Goal: Information Seeking & Learning: Learn about a topic

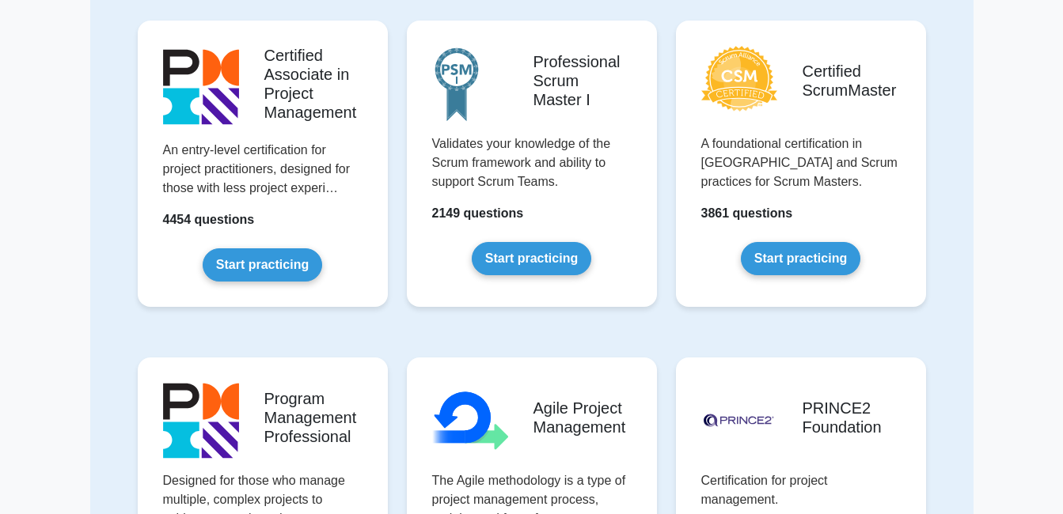
scroll to position [539, 0]
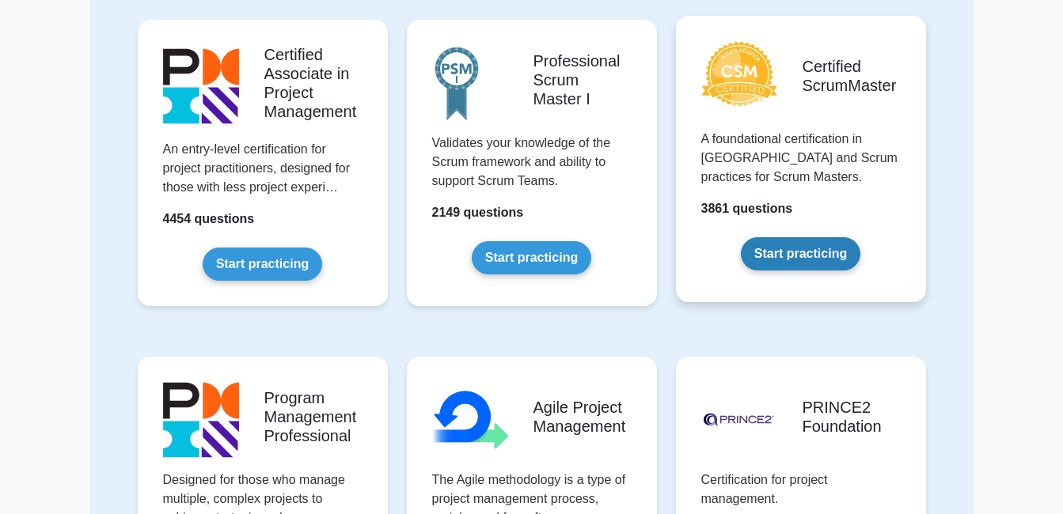
click at [788, 256] on link "Start practicing" at bounding box center [801, 253] width 120 height 33
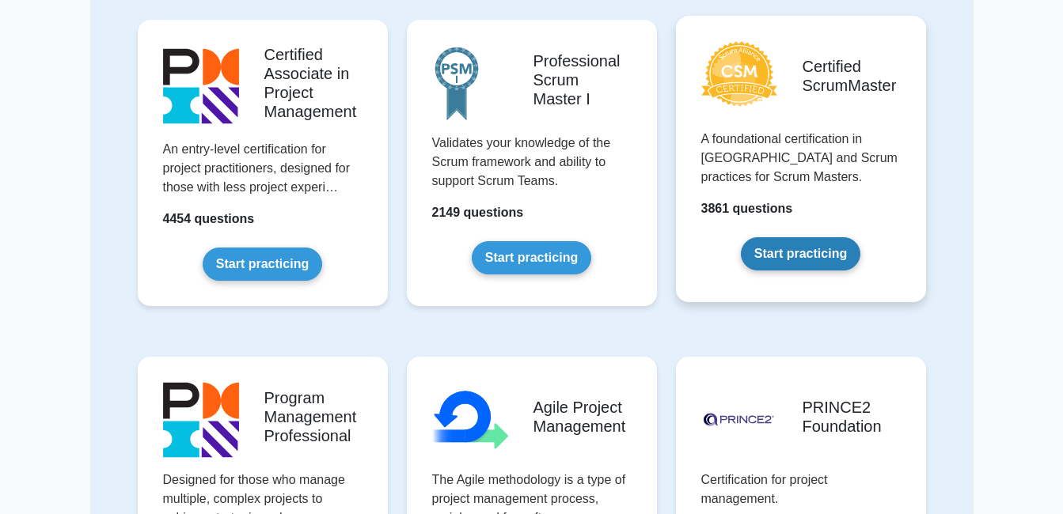
click at [788, 256] on link "Start practicing" at bounding box center [801, 253] width 120 height 33
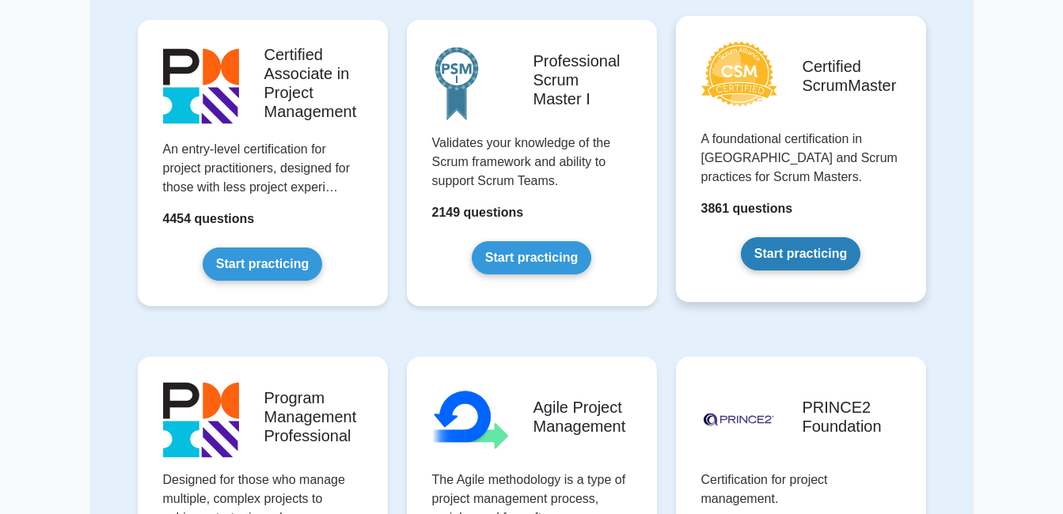
click at [788, 256] on link "Start practicing" at bounding box center [801, 253] width 120 height 33
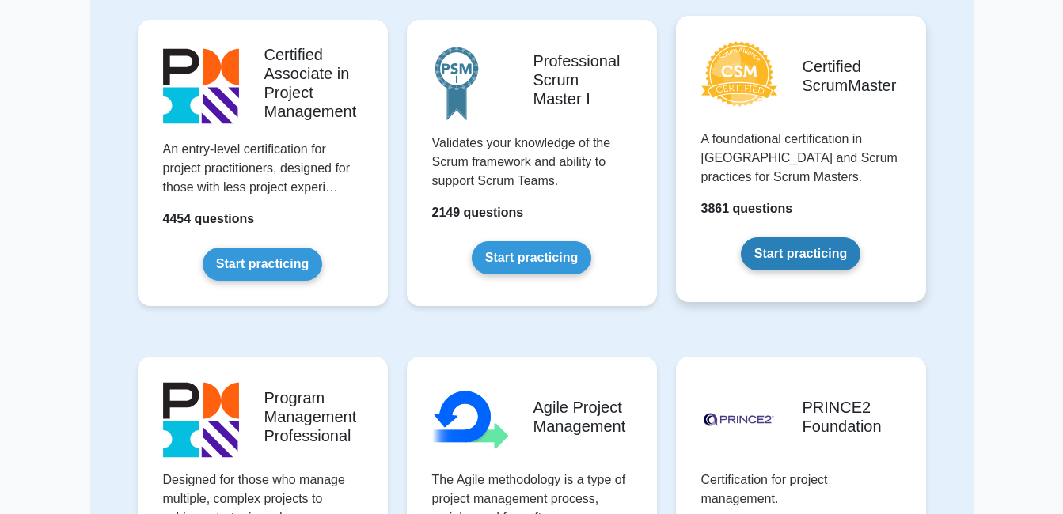
click at [788, 256] on link "Start practicing" at bounding box center [801, 253] width 120 height 33
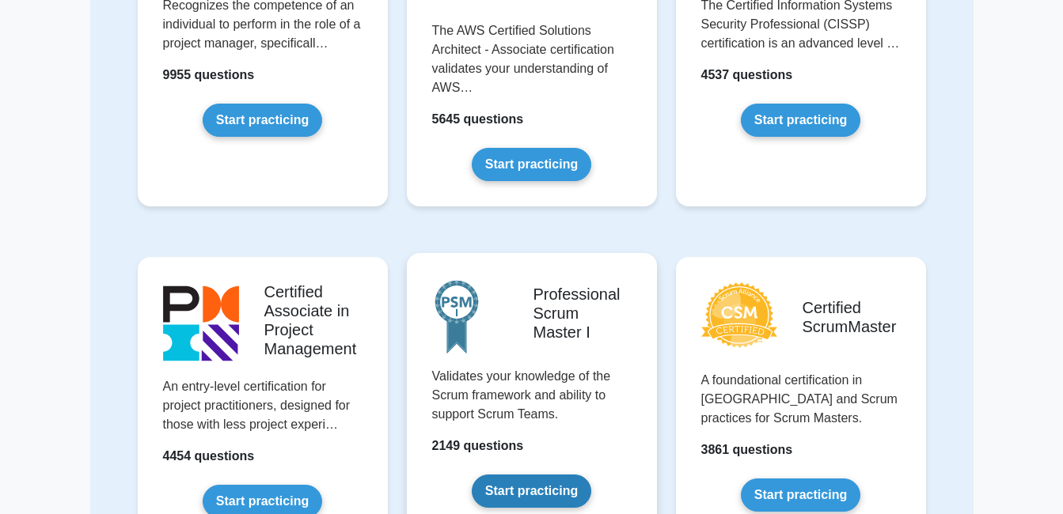
scroll to position [303, 0]
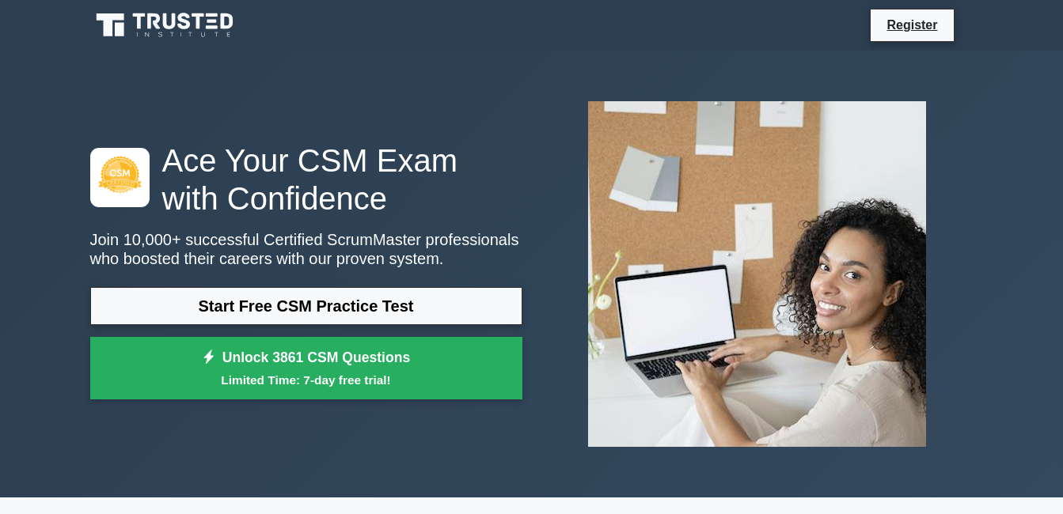
click at [370, 244] on p "Join 10,000+ successful Certified ScrumMaster professionals who boosted their c…" at bounding box center [306, 249] width 432 height 38
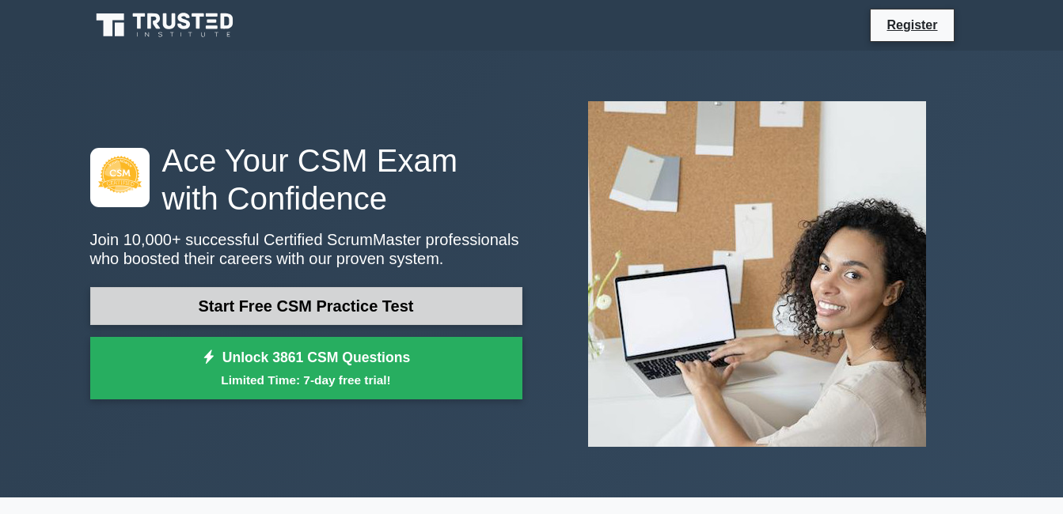
click at [446, 311] on link "Start Free CSM Practice Test" at bounding box center [306, 306] width 432 height 38
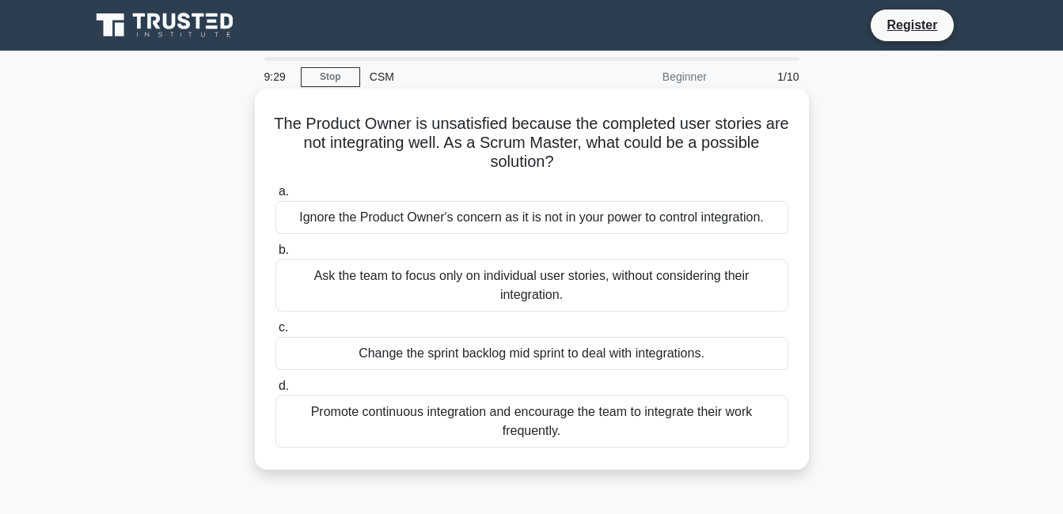
click at [491, 352] on div "Change the sprint backlog mid sprint to deal with integrations." at bounding box center [531, 353] width 513 height 33
click at [275, 333] on input "c. Change the sprint backlog mid sprint to deal with integrations." at bounding box center [275, 328] width 0 height 10
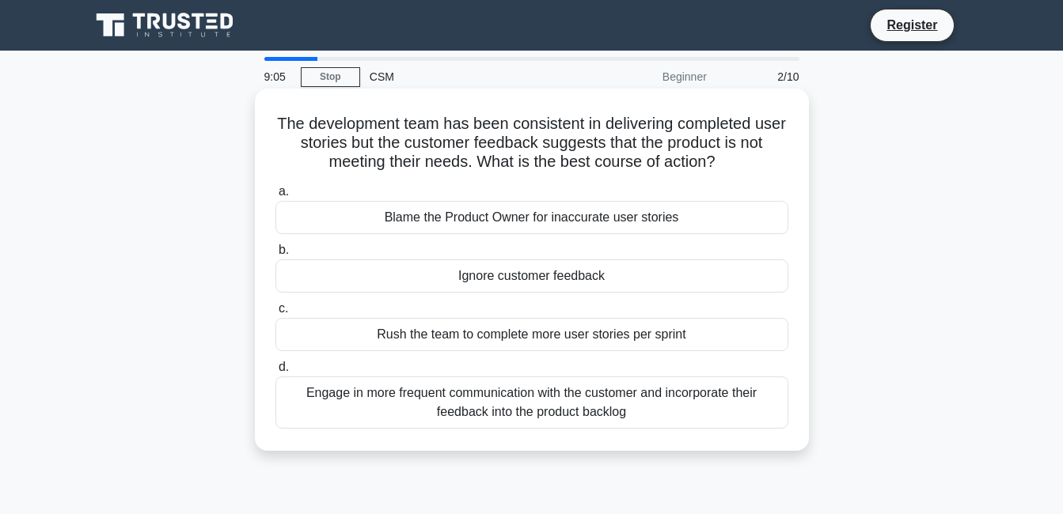
click at [534, 396] on div "Engage in more frequent communication with the customer and incorporate their f…" at bounding box center [531, 403] width 513 height 52
click at [275, 373] on input "d. Engage in more frequent communication with the customer and incorporate thei…" at bounding box center [275, 367] width 0 height 10
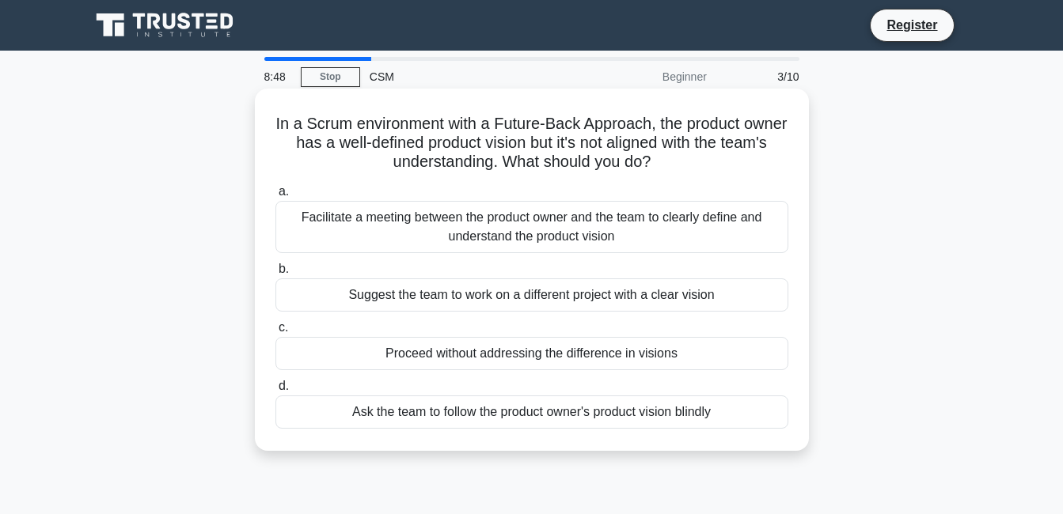
click at [591, 237] on div "Facilitate a meeting between the product owner and the team to clearly define a…" at bounding box center [531, 227] width 513 height 52
click at [275, 197] on input "a. Facilitate a meeting between the product owner and the team to clearly defin…" at bounding box center [275, 192] width 0 height 10
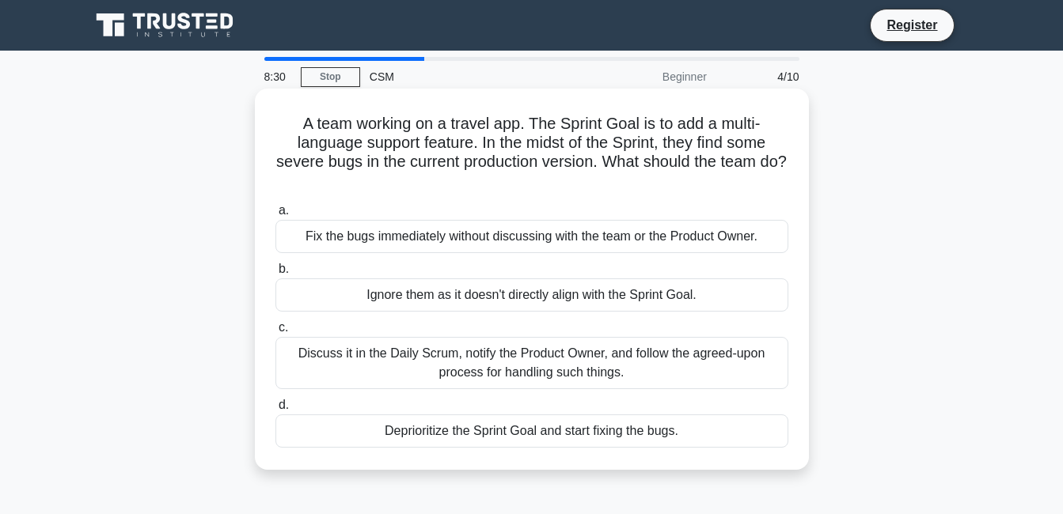
click at [573, 354] on div "Discuss it in the Daily Scrum, notify the Product Owner, and follow the agreed-…" at bounding box center [531, 363] width 513 height 52
click at [275, 333] on input "c. Discuss it in the Daily Scrum, notify the Product Owner, and follow the agre…" at bounding box center [275, 328] width 0 height 10
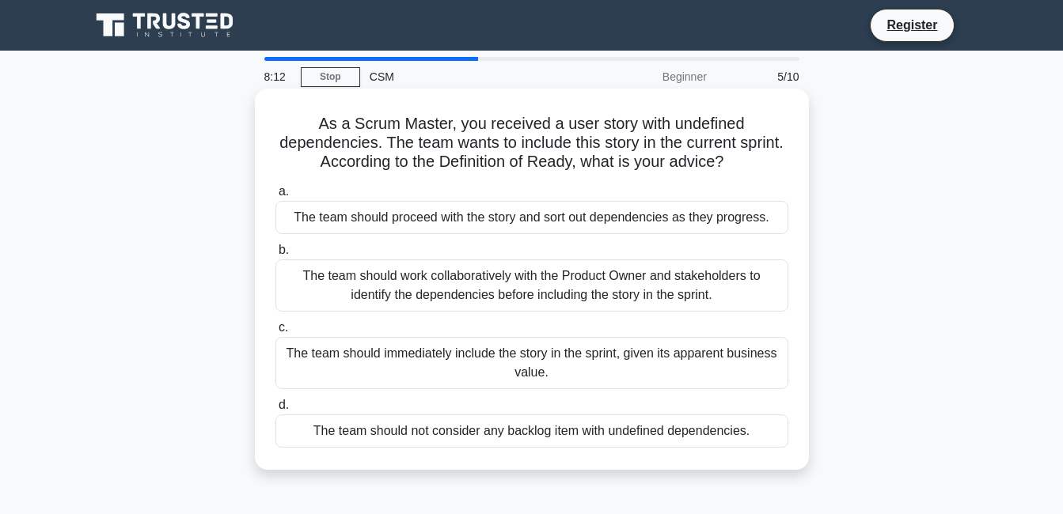
click at [636, 286] on div "The team should work collaboratively with the Product Owner and stakeholders to…" at bounding box center [531, 286] width 513 height 52
click at [275, 256] on input "b. The team should work collaboratively with the Product Owner and stakeholders…" at bounding box center [275, 250] width 0 height 10
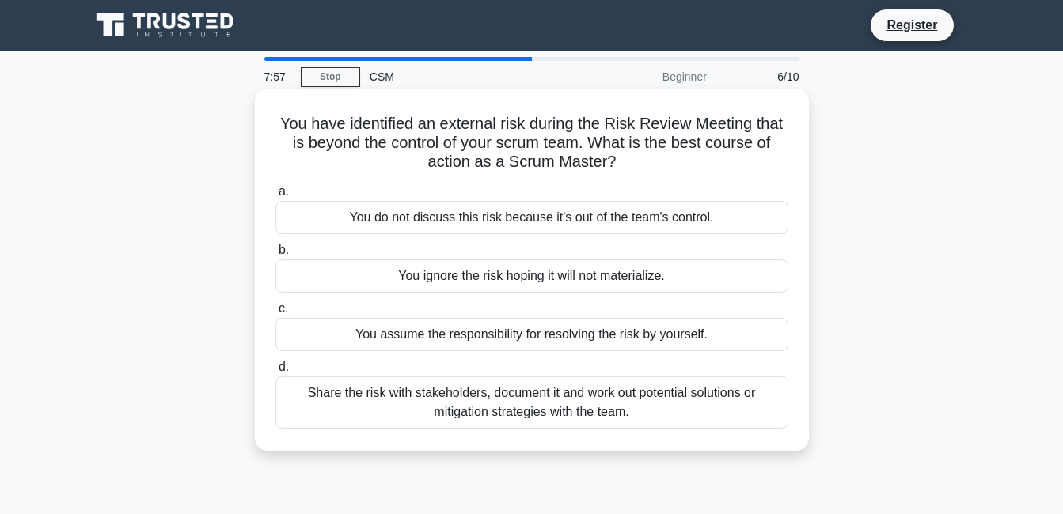
click at [638, 405] on div "Share the risk with stakeholders, document it and work out potential solutions …" at bounding box center [531, 403] width 513 height 52
click at [275, 373] on input "d. Share the risk with stakeholders, document it and work out potential solutio…" at bounding box center [275, 367] width 0 height 10
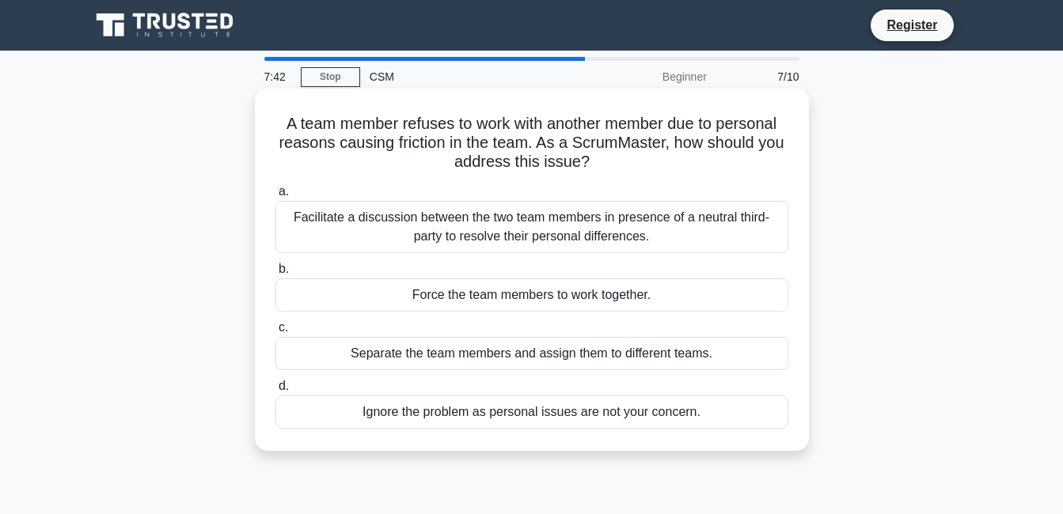
click at [681, 222] on div "Facilitate a discussion between the two team members in presence of a neutral t…" at bounding box center [531, 227] width 513 height 52
click at [275, 197] on input "a. Facilitate a discussion between the two team members in presence of a neutra…" at bounding box center [275, 192] width 0 height 10
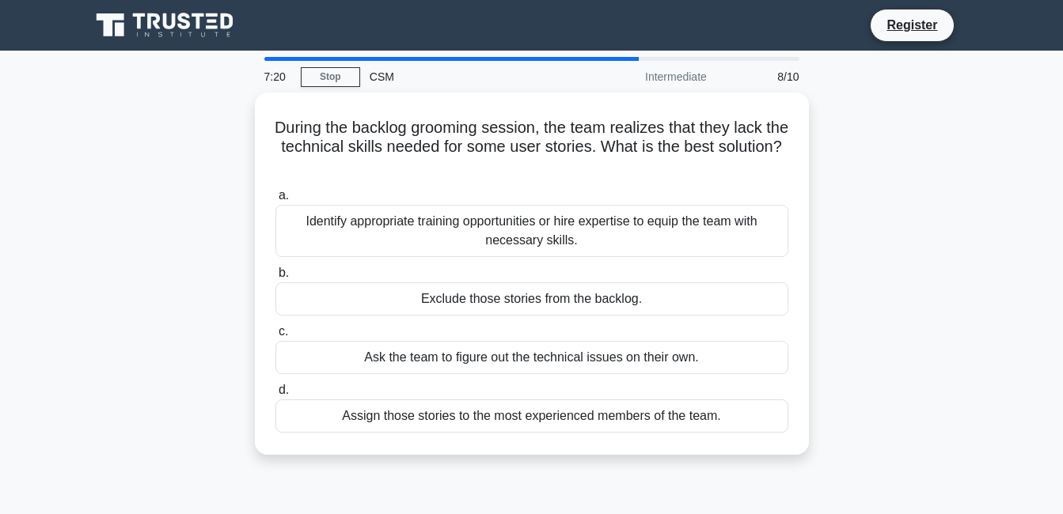
click at [681, 222] on div "Identify appropriate training opportunities or hire expertise to equip the team…" at bounding box center [531, 231] width 513 height 52
click at [275, 201] on input "a. Identify appropriate training opportunities or hire expertise to equip the t…" at bounding box center [275, 196] width 0 height 10
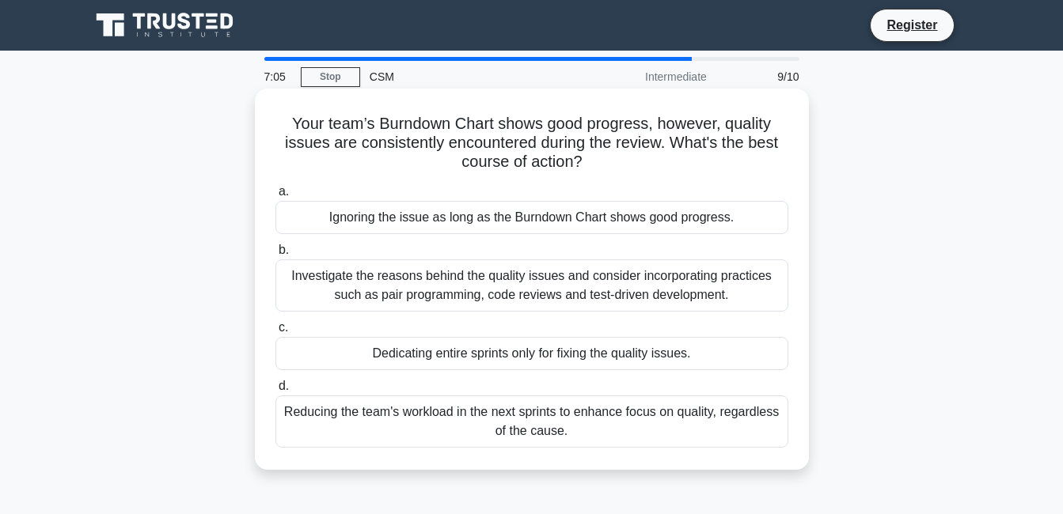
click at [582, 276] on div "Investigate the reasons behind the quality issues and consider incorporating pr…" at bounding box center [531, 286] width 513 height 52
click at [275, 256] on input "b. Investigate the reasons behind the quality issues and consider incorporating…" at bounding box center [275, 250] width 0 height 10
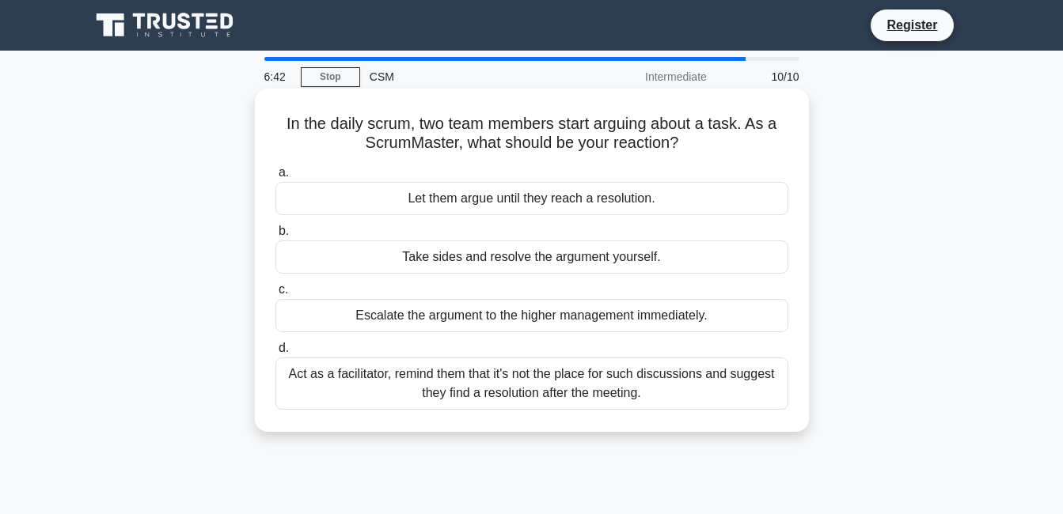
click at [635, 387] on div "Act as a facilitator, remind them that it's not the place for such discussions …" at bounding box center [531, 384] width 513 height 52
click at [275, 354] on input "d. Act as a facilitator, remind them that it's not the place for such discussio…" at bounding box center [275, 348] width 0 height 10
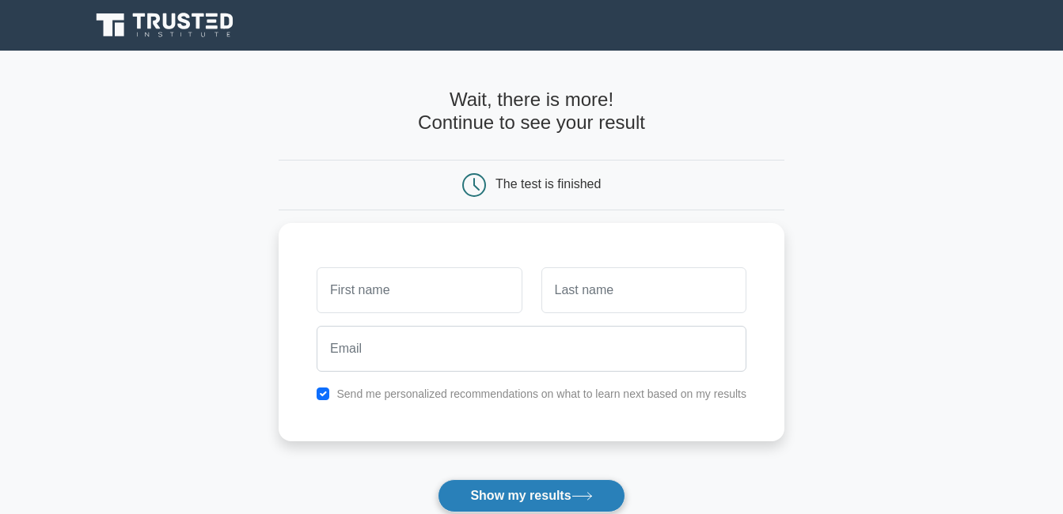
click at [534, 487] on button "Show my results" at bounding box center [531, 496] width 187 height 33
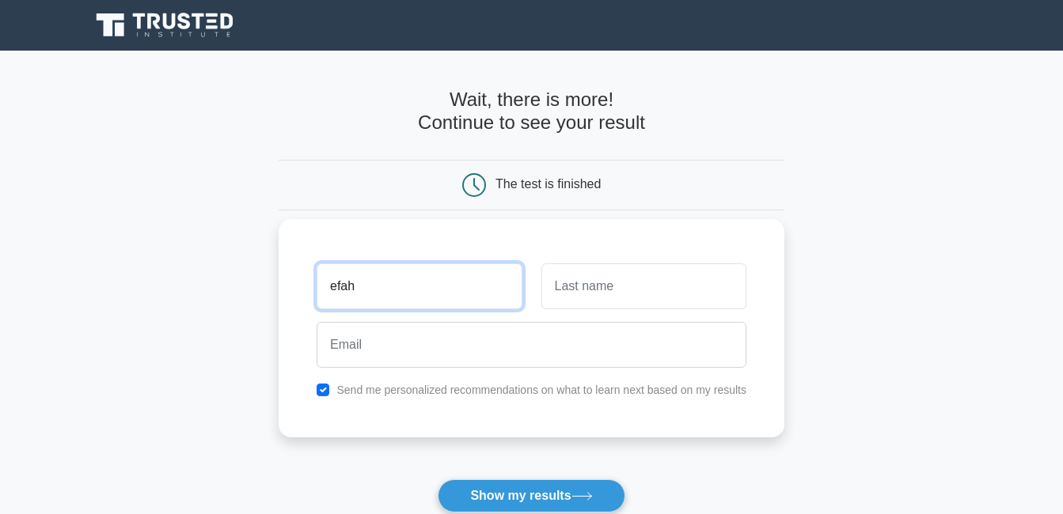
type input "efah"
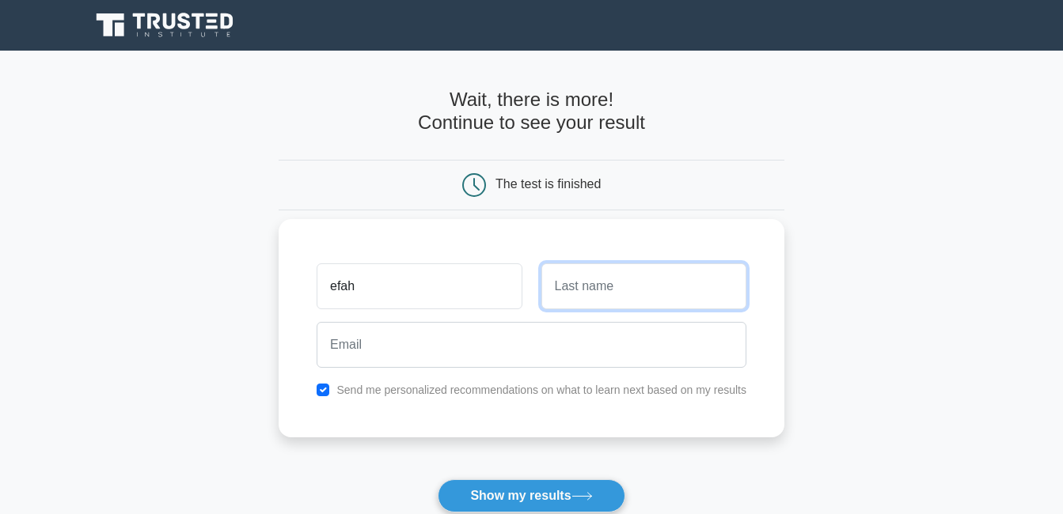
click at [570, 275] on input "text" at bounding box center [643, 287] width 205 height 46
type input "kea"
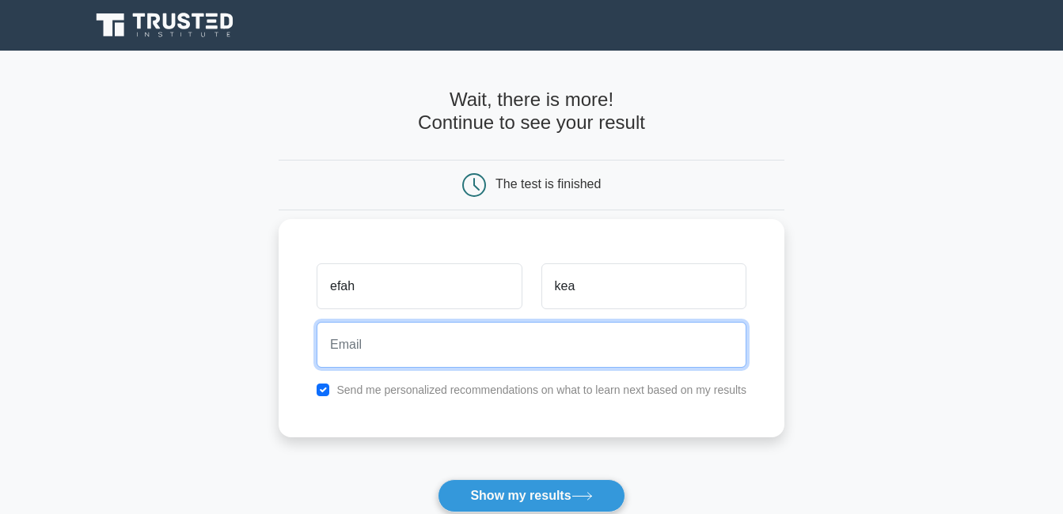
click at [484, 360] on input "email" at bounding box center [532, 345] width 430 height 46
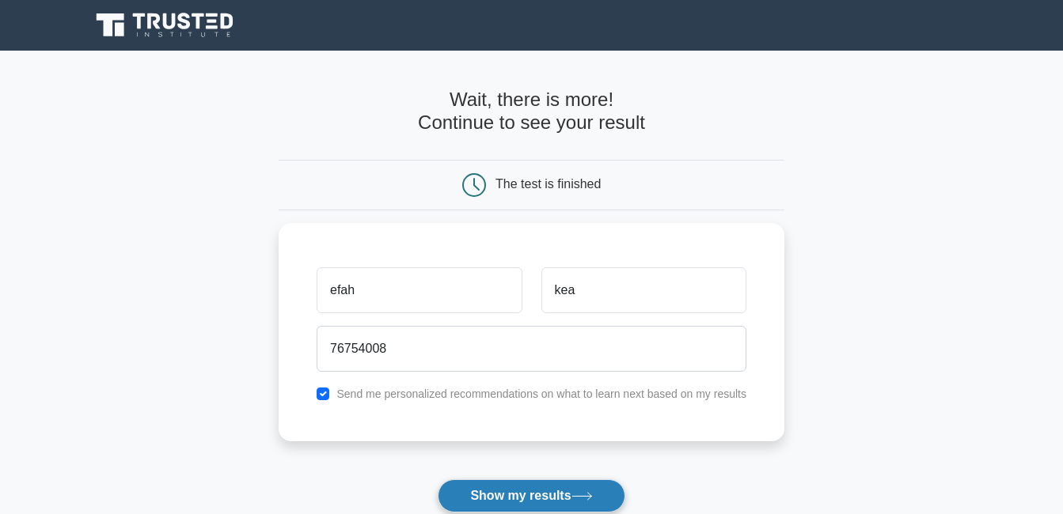
click at [537, 500] on button "Show my results" at bounding box center [531, 496] width 187 height 33
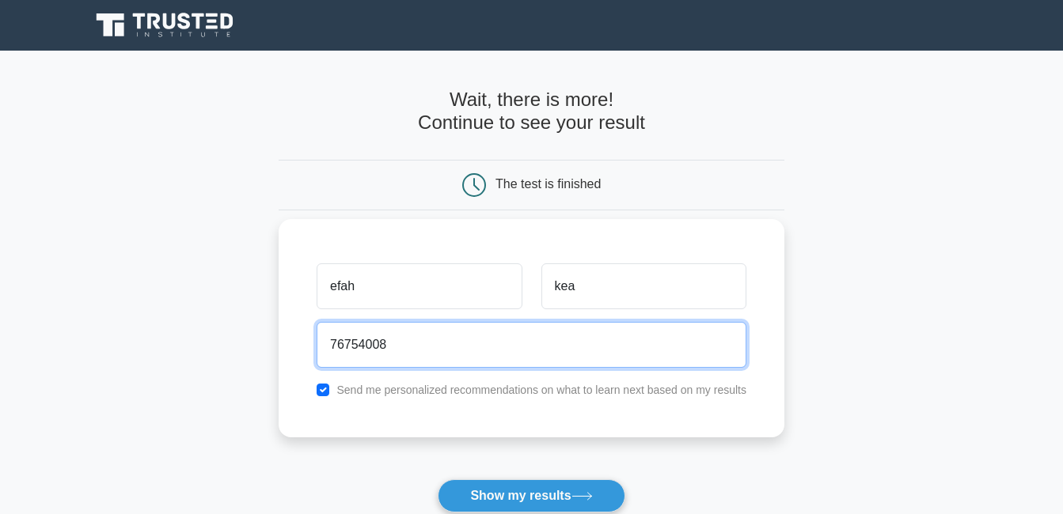
click at [452, 340] on input "76754008" at bounding box center [532, 345] width 430 height 46
type input "7"
type input "efahkeamogetse70@gmail.com"
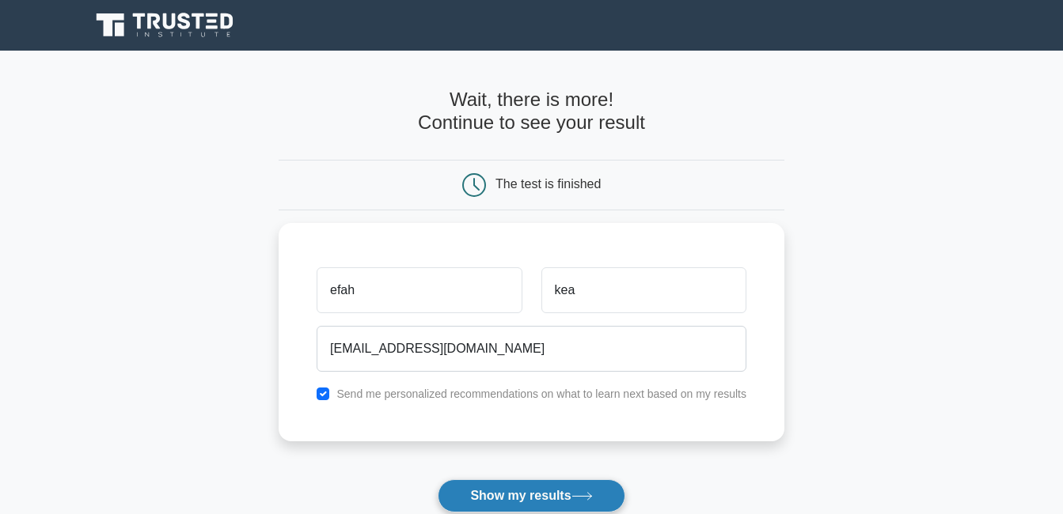
click at [529, 492] on button "Show my results" at bounding box center [531, 496] width 187 height 33
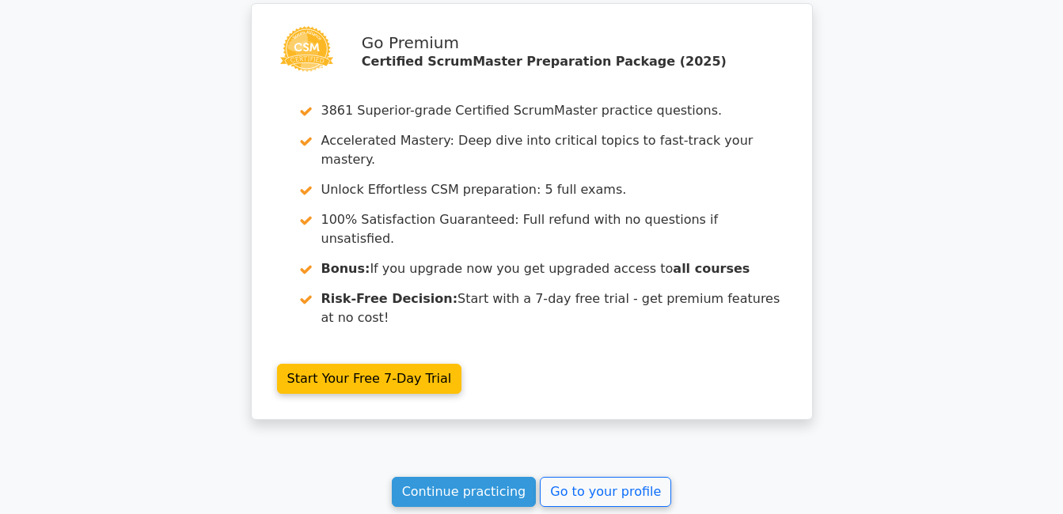
scroll to position [2803, 0]
